Goal: Task Accomplishment & Management: Use online tool/utility

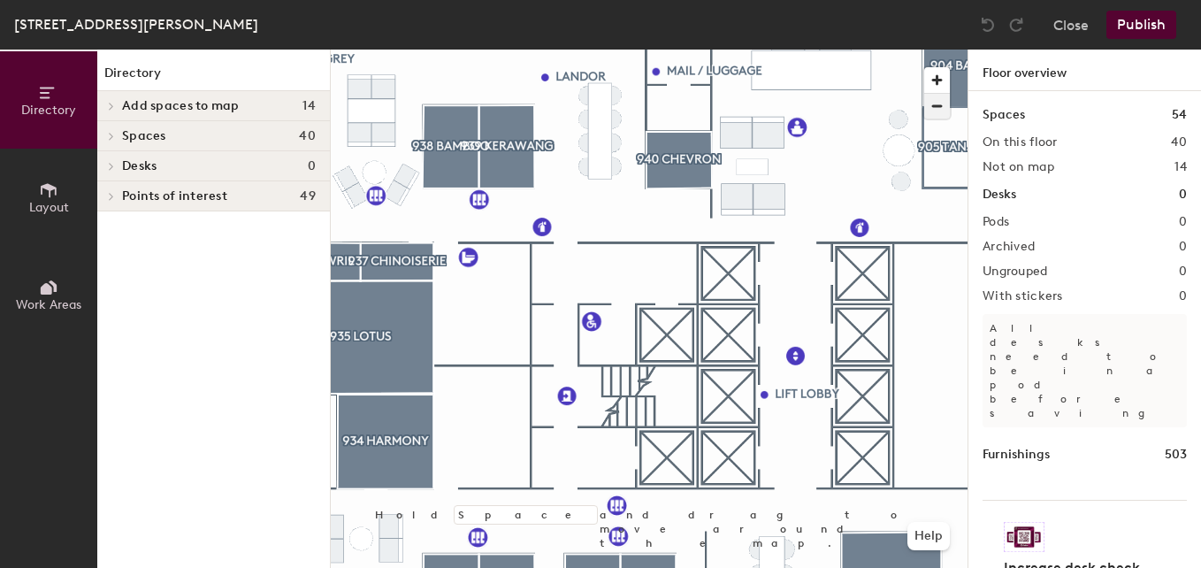
click at [940, 103] on span "button" at bounding box center [937, 106] width 26 height 25
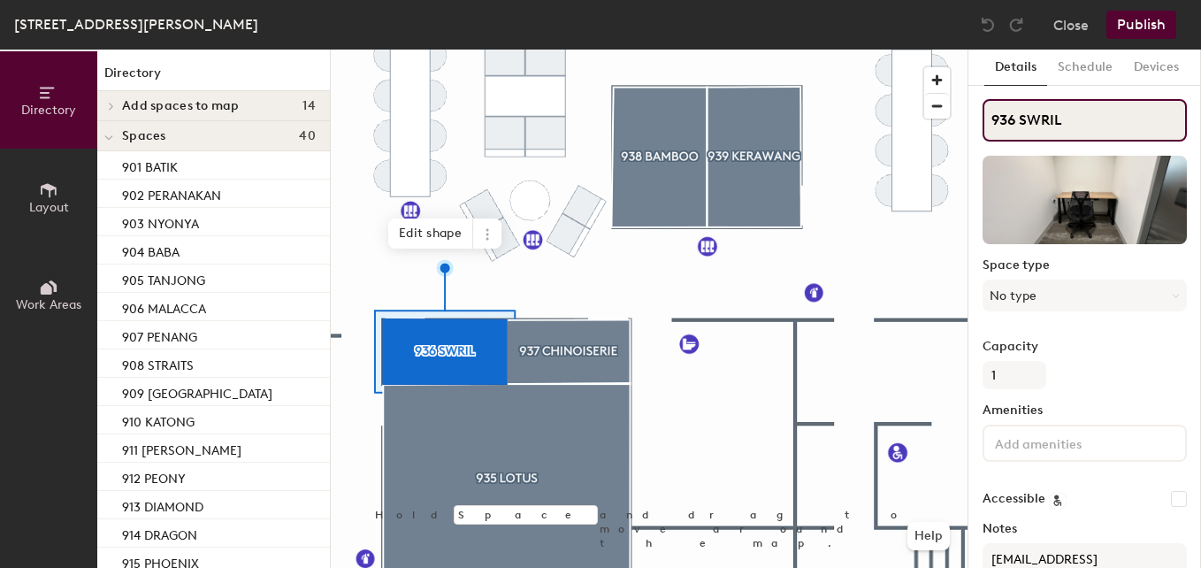
click at [1015, 122] on input "936 SWRIL" at bounding box center [1085, 120] width 204 height 42
click at [1066, 119] on input "937 SWRIL" at bounding box center [1085, 120] width 204 height 42
type input "937 CHINOISERIE"
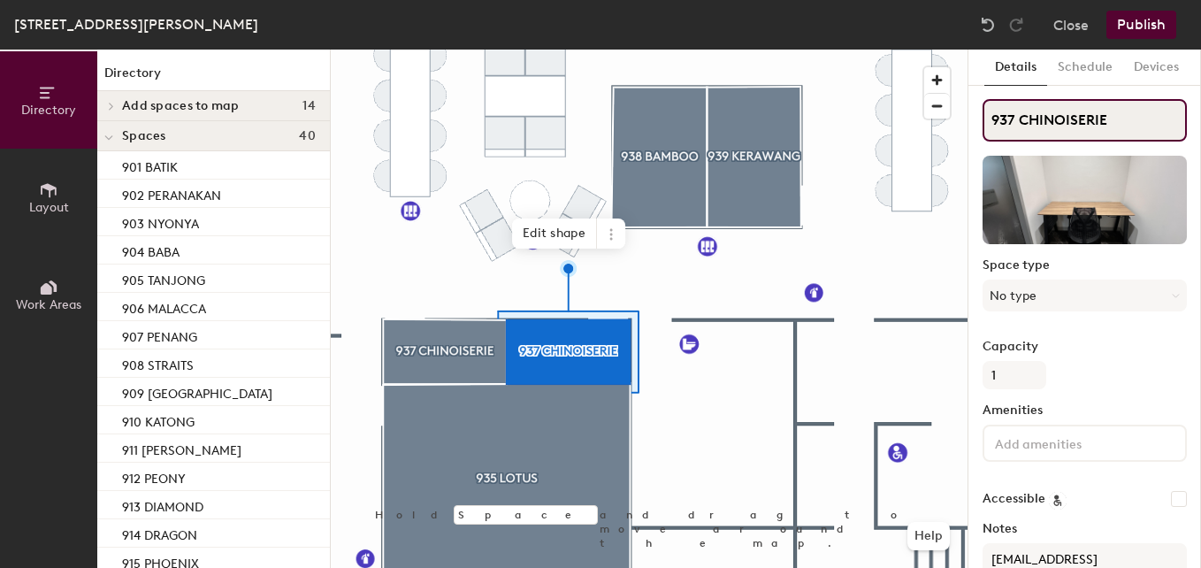
drag, startPoint x: 1121, startPoint y: 115, endPoint x: 1009, endPoint y: 112, distance: 111.5
click at [1009, 112] on input "937 CHINOISERIE" at bounding box center [1085, 120] width 204 height 42
type input "936 SWIRL"
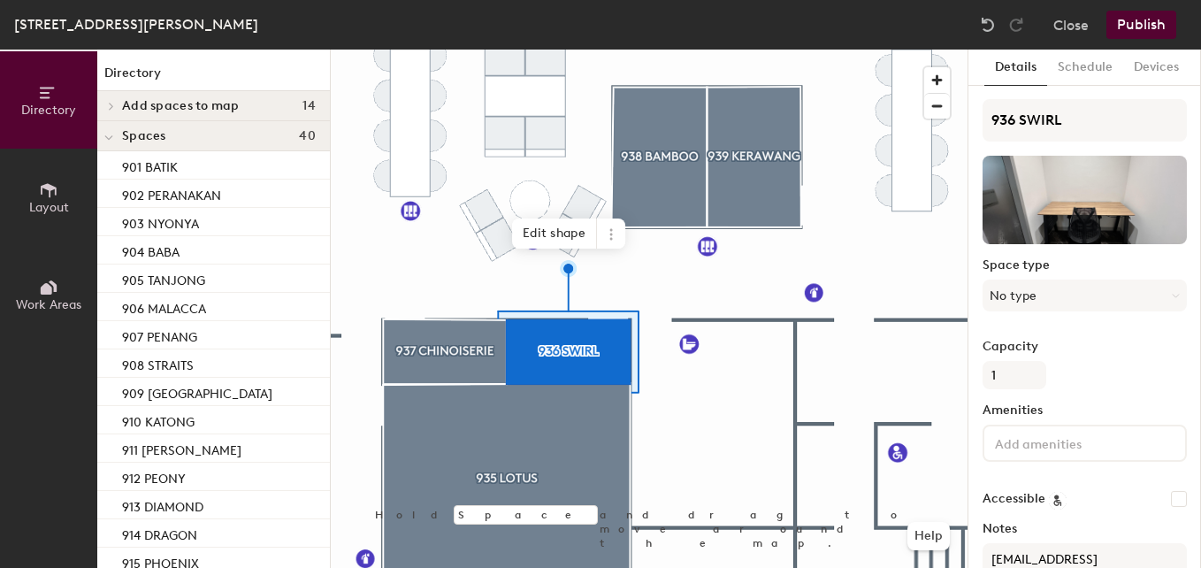
click at [1145, 25] on button "Publish" at bounding box center [1142, 25] width 70 height 28
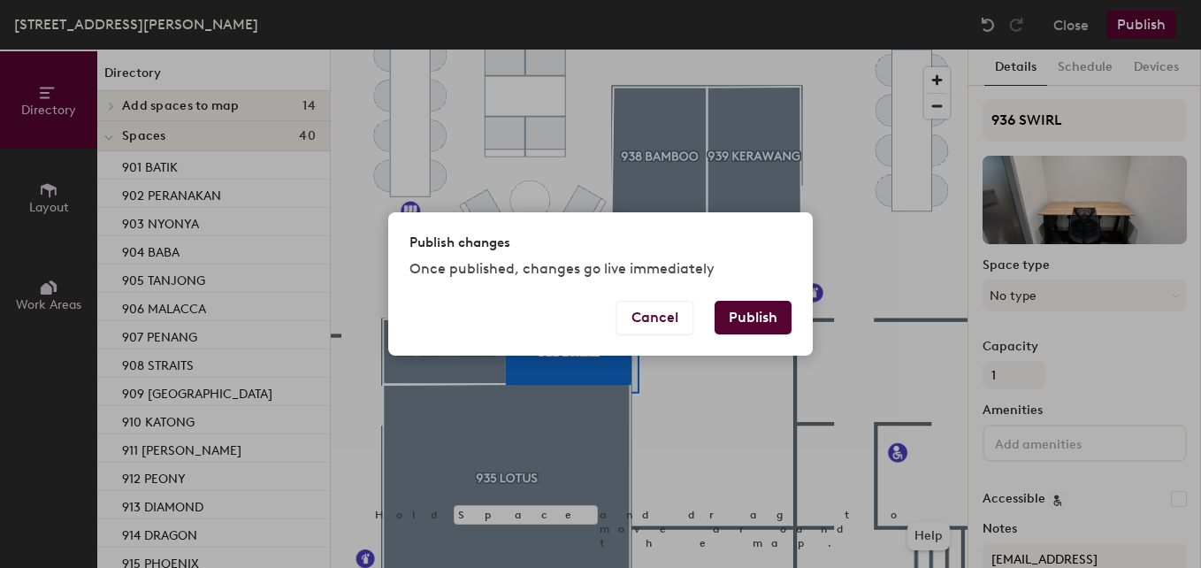
click at [762, 321] on button "Publish" at bounding box center [753, 318] width 77 height 34
